Goal: Task Accomplishment & Management: Use online tool/utility

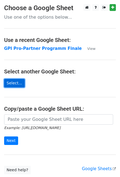
click at [16, 84] on link "Select..." at bounding box center [14, 83] width 21 height 8
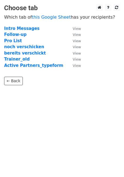
click at [47, 96] on body "Choose tab Which tab of this Google Sheet has your recipients? Intro Messages V…" at bounding box center [62, 55] width 124 height 103
drag, startPoint x: 0, startPoint y: 0, endPoint x: 47, endPoint y: 96, distance: 106.6
click at [47, 96] on body "Choose tab Which tab of this Google Sheet has your recipients? Intro Messages V…" at bounding box center [62, 55] width 124 height 103
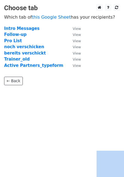
click at [47, 96] on body "Choose tab Which tab of this Google Sheet has your recipients? Intro Messages V…" at bounding box center [62, 55] width 124 height 103
click at [47, 95] on body "Choose tab Which tab of this Google Sheet has your recipients? Intro Messages V…" at bounding box center [62, 55] width 124 height 103
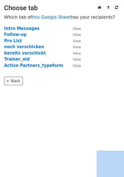
click at [47, 94] on body "Choose tab Which tab of this Google Sheet has your recipients? Intro Messages V…" at bounding box center [62, 55] width 124 height 103
click at [26, 46] on strong "noch verschicken" at bounding box center [24, 46] width 40 height 5
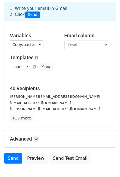
scroll to position [30, 0]
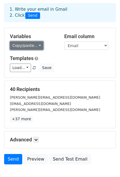
click at [32, 41] on link "Copy/paste..." at bounding box center [26, 45] width 33 height 8
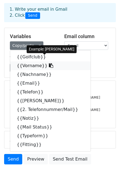
click at [49, 63] on icon at bounding box center [51, 65] width 4 height 4
